Goal: Task Accomplishment & Management: Manage account settings

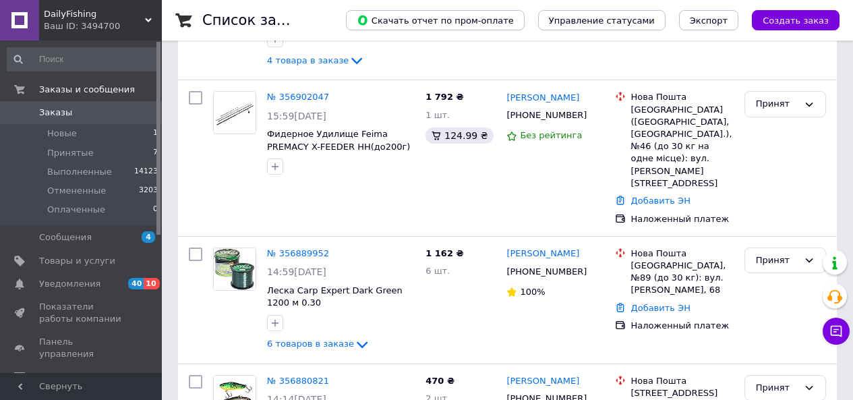
scroll to position [202, 0]
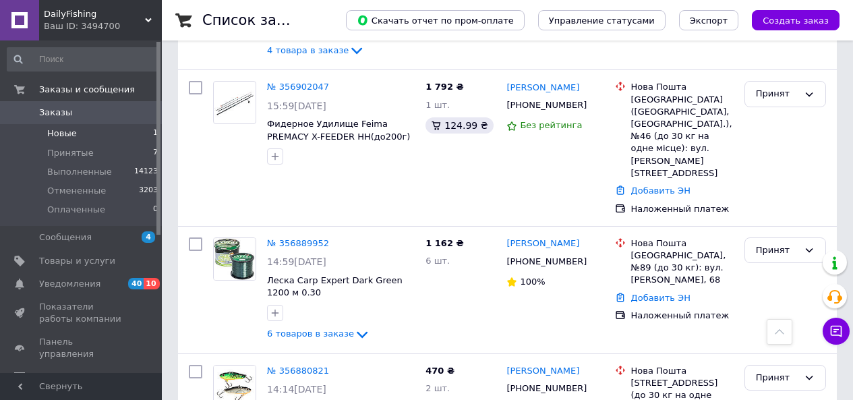
click at [74, 132] on li "Новые 1" at bounding box center [83, 133] width 166 height 19
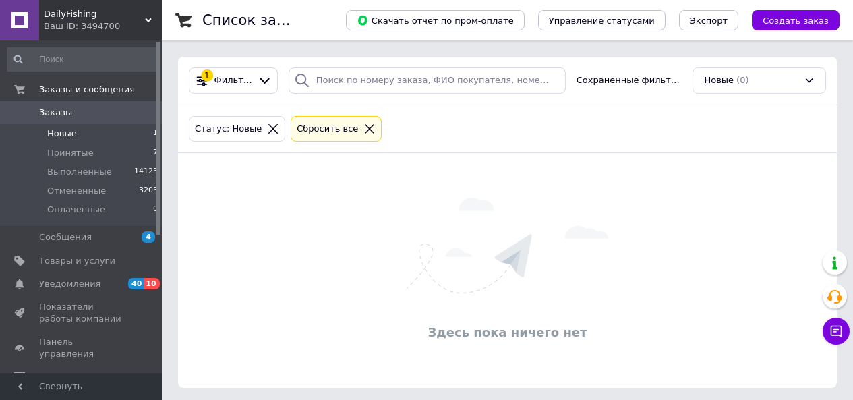
click at [364, 125] on icon at bounding box center [370, 129] width 12 height 12
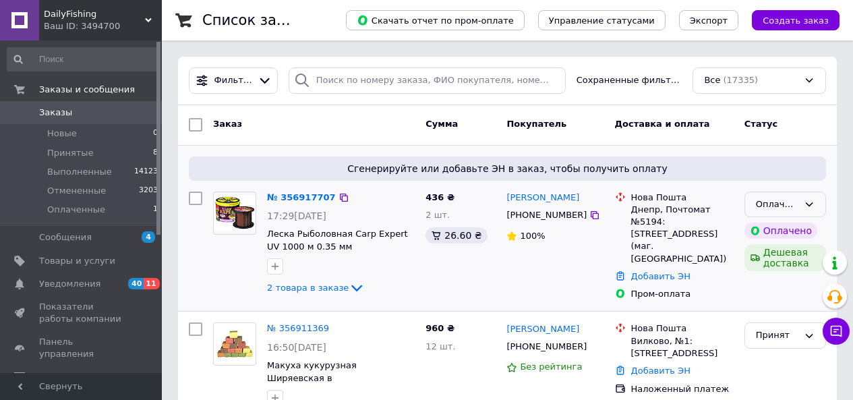
click at [808, 200] on icon at bounding box center [809, 204] width 11 height 11
click at [774, 229] on li "Принят" at bounding box center [785, 232] width 80 height 25
